Goal: Check status

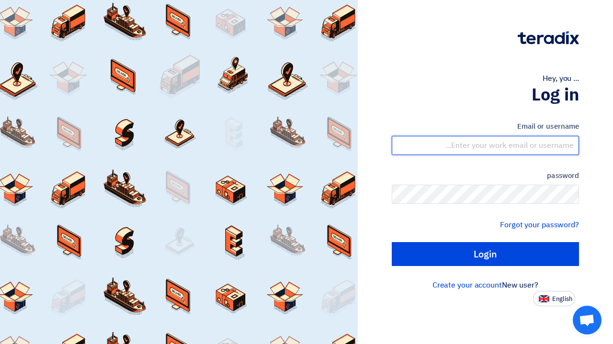
click at [557, 140] on input "text" at bounding box center [485, 145] width 187 height 19
type input "[PERSON_NAME][EMAIL_ADDRESS][DOMAIN_NAME]"
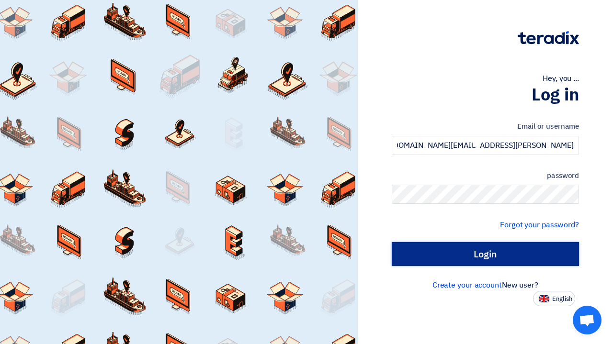
click at [435, 251] on input "Login" at bounding box center [485, 254] width 187 height 24
type input "Sign in"
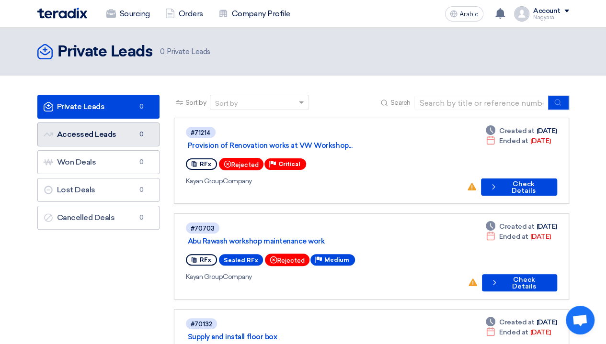
click at [109, 127] on link "Accessed Leads Accessed Leads 0" at bounding box center [98, 135] width 122 height 24
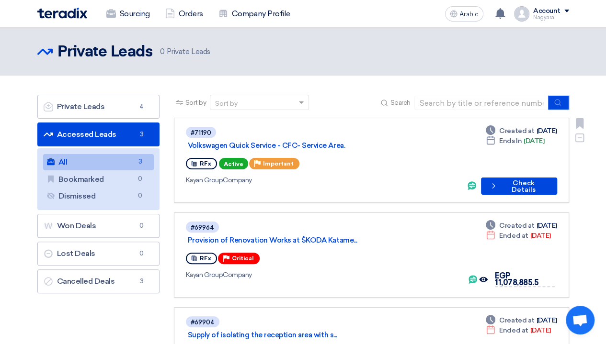
click at [416, 159] on div "#71190 Volkswagen Quick Service - CFC- Service Area. RFx Active Priority Import…" at bounding box center [322, 160] width 273 height 69
click at [495, 182] on icon "Check details" at bounding box center [493, 186] width 9 height 9
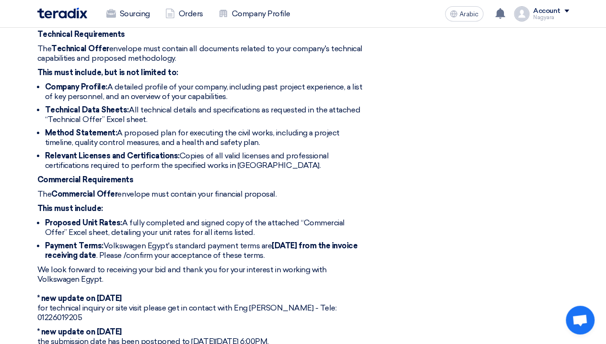
scroll to position [483, 0]
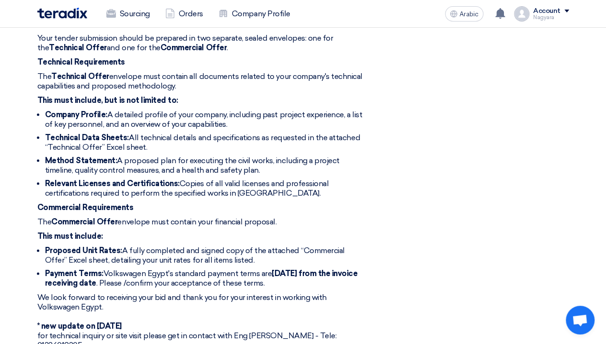
scroll to position [449, 0]
